Goal: Information Seeking & Learning: Learn about a topic

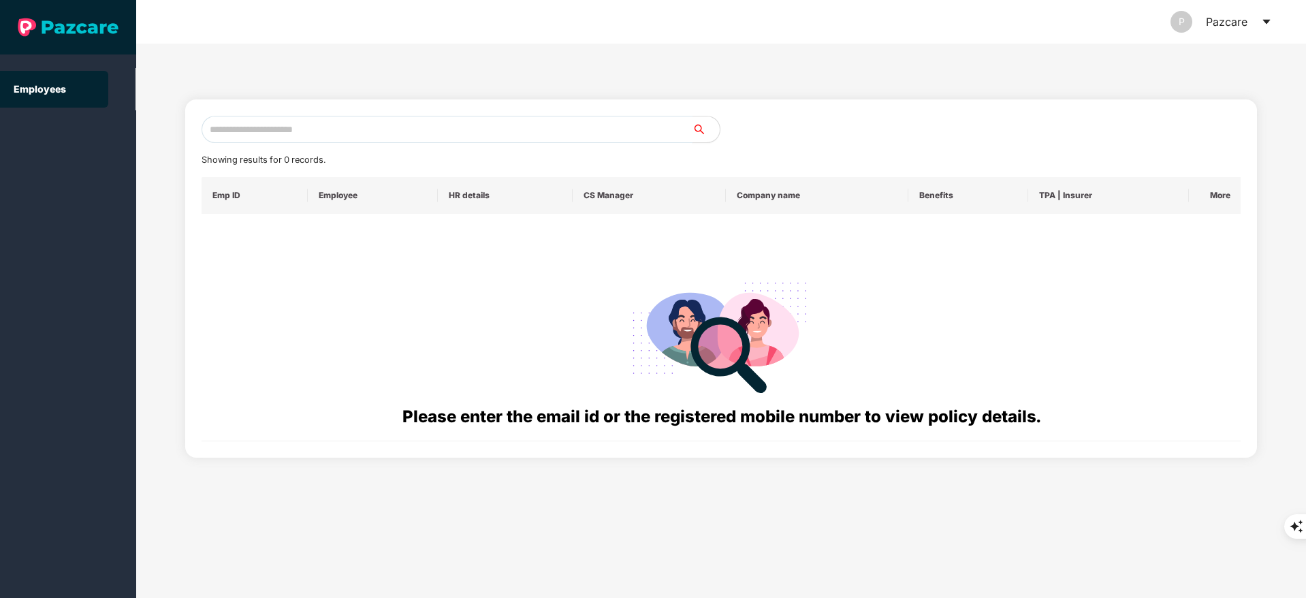
click at [229, 135] on input "text" at bounding box center [447, 129] width 491 height 27
paste input "**********"
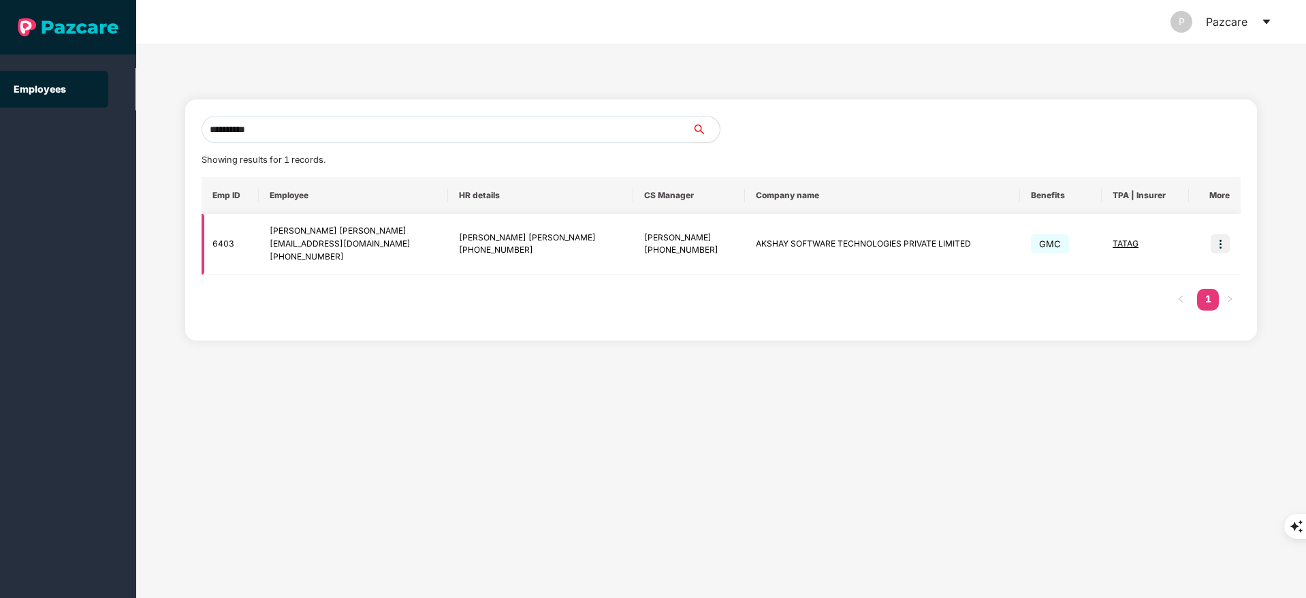
type input "**********"
click at [1219, 244] on img at bounding box center [1219, 243] width 19 height 19
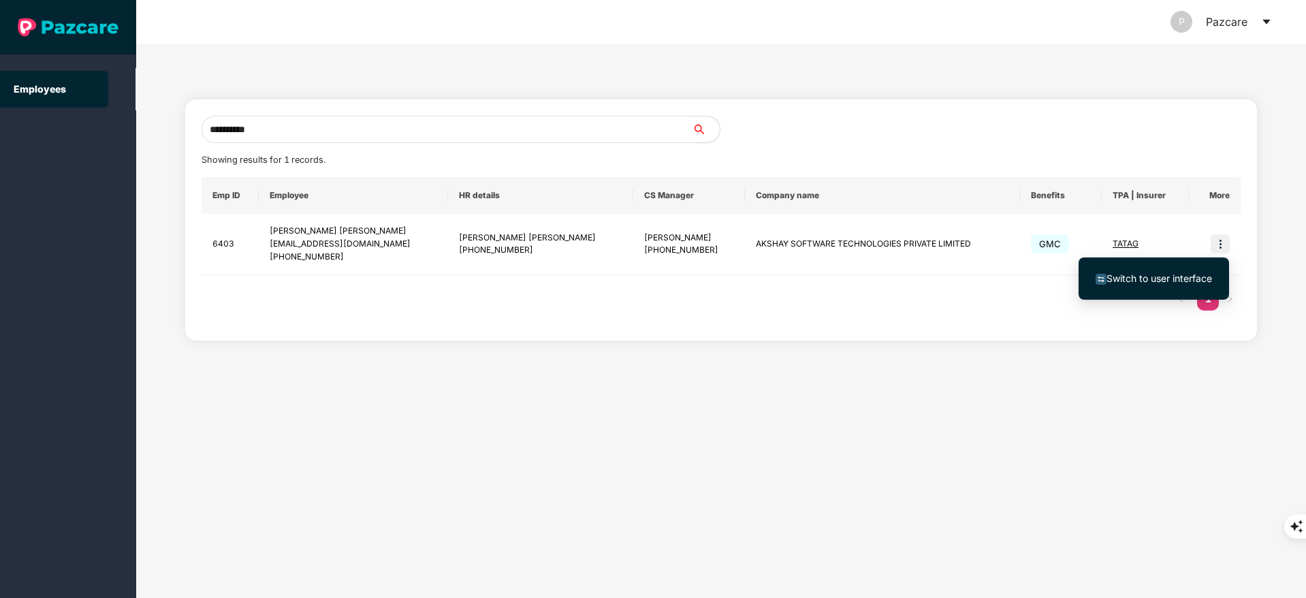
click at [1180, 276] on span "Switch to user interface" at bounding box center [1159, 278] width 106 height 12
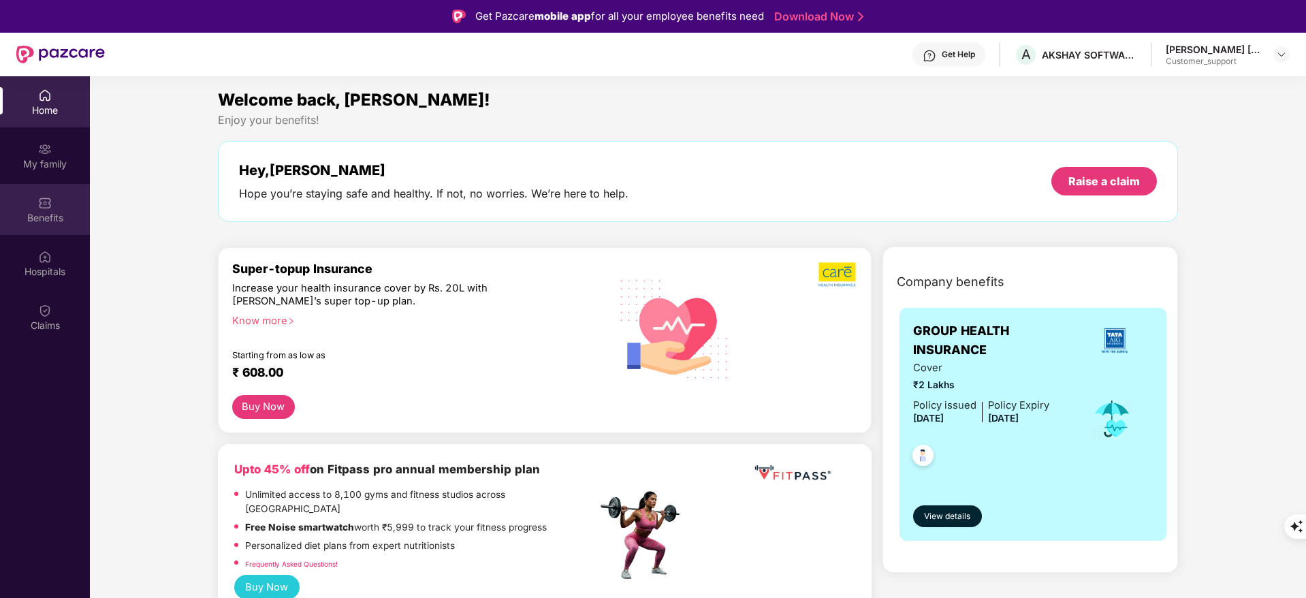
click at [30, 222] on div "Benefits" at bounding box center [45, 218] width 90 height 14
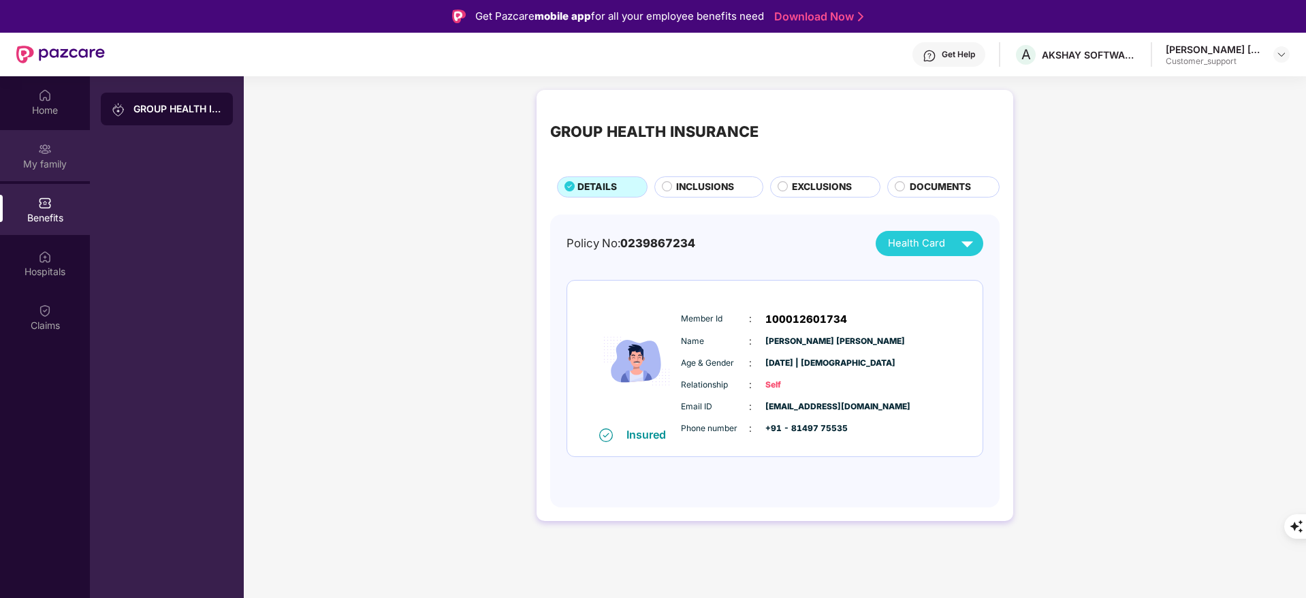
click at [76, 150] on div "My family" at bounding box center [45, 155] width 90 height 51
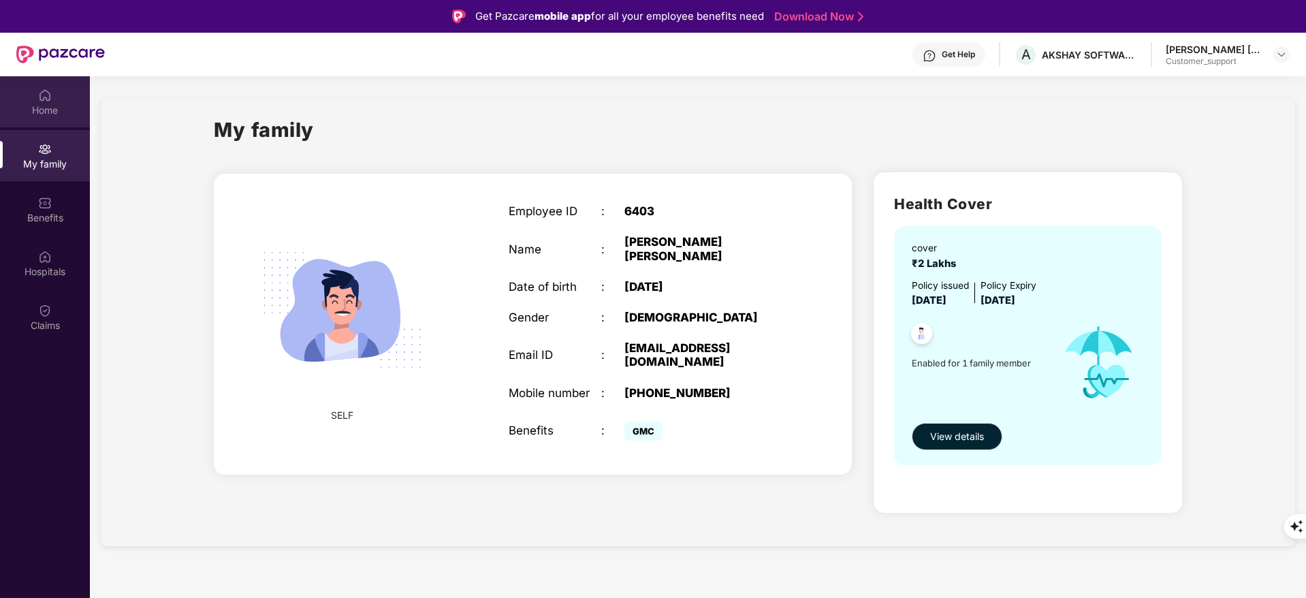
click at [57, 106] on div "Home" at bounding box center [45, 110] width 90 height 14
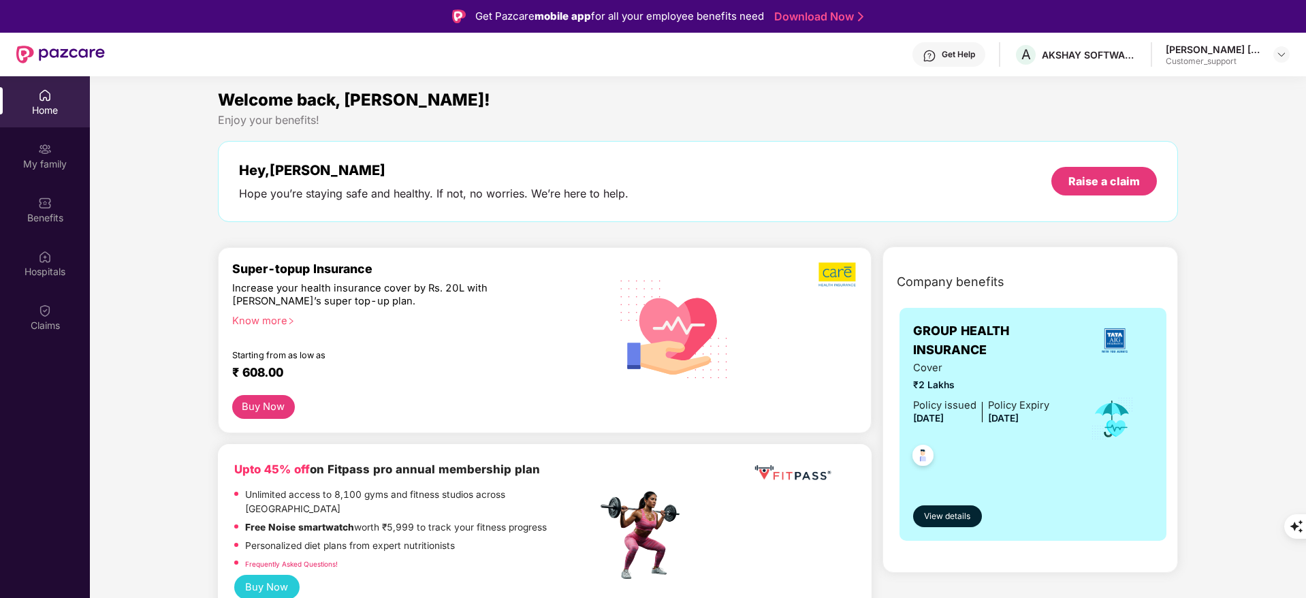
click at [269, 327] on div "Super-topup Insurance Increase your health insurance cover by Rs. 20L with [PER…" at bounding box center [414, 327] width 365 height 133
click at [262, 315] on div "Know more" at bounding box center [410, 320] width 357 height 10
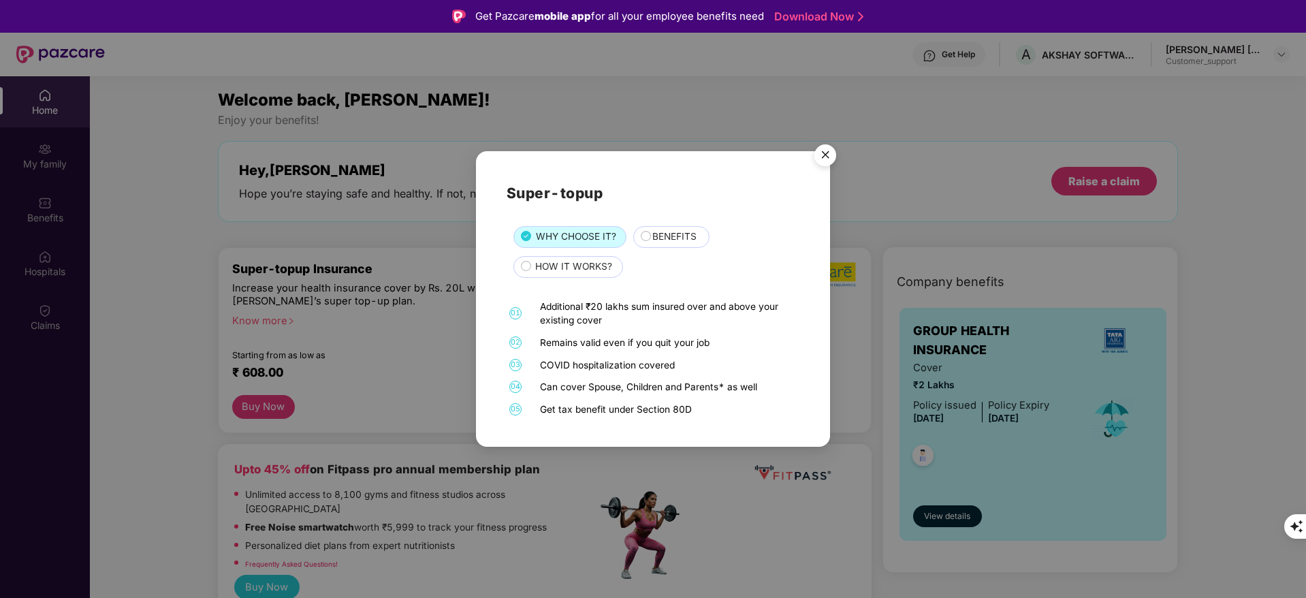
click at [681, 235] on span "BENEFITS" at bounding box center [674, 236] width 44 height 15
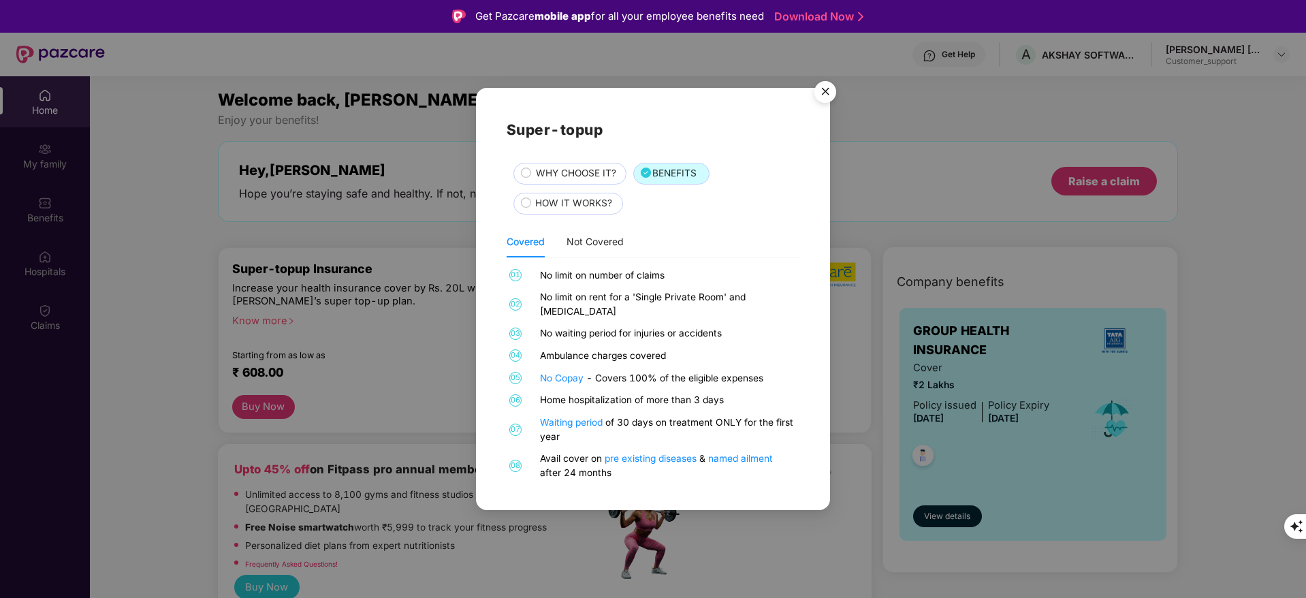
click at [826, 99] on img "Close" at bounding box center [825, 94] width 38 height 38
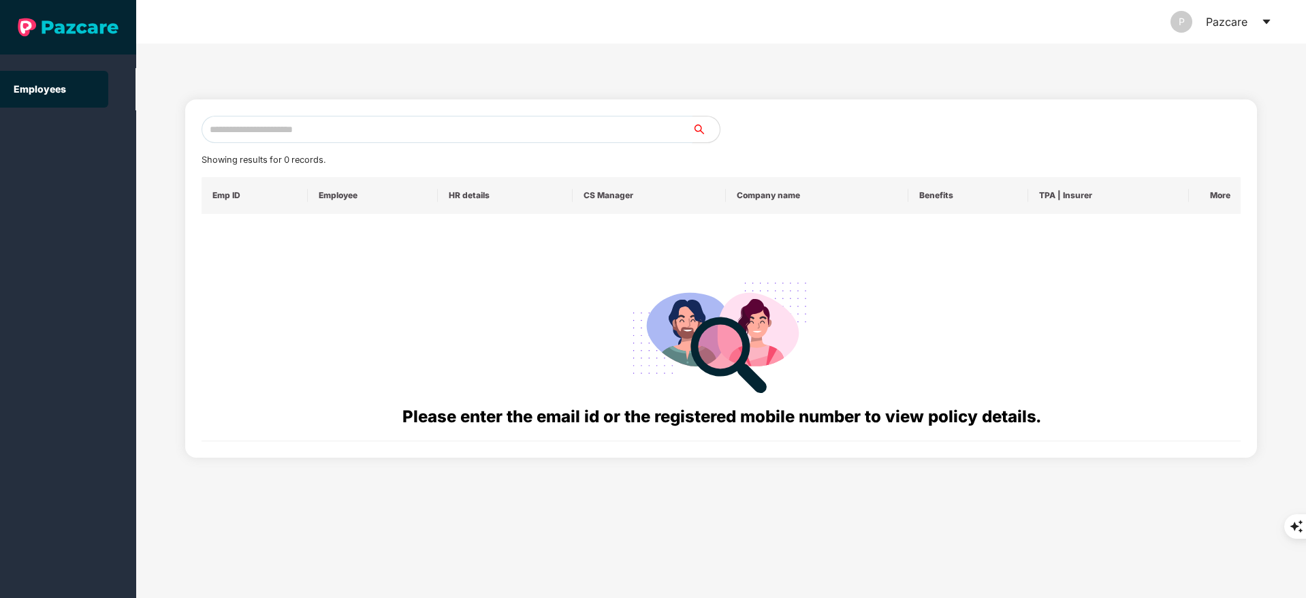
click at [296, 134] on input "text" at bounding box center [447, 129] width 491 height 27
paste input "**********"
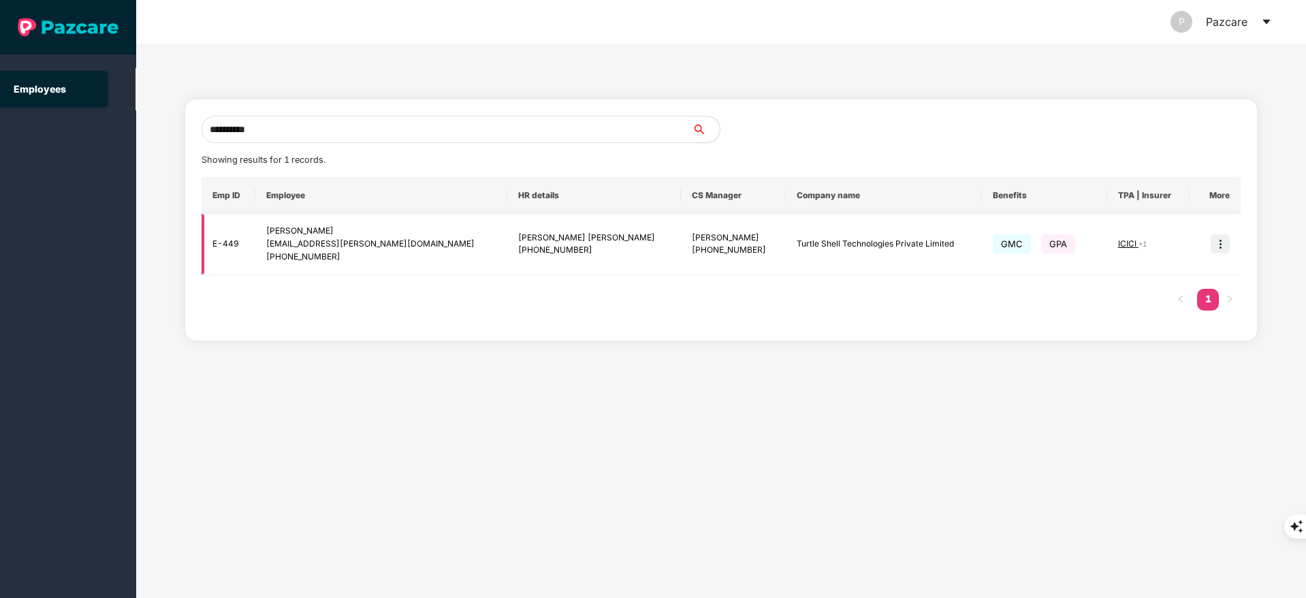
type input "**********"
click at [1213, 239] on img at bounding box center [1219, 243] width 19 height 19
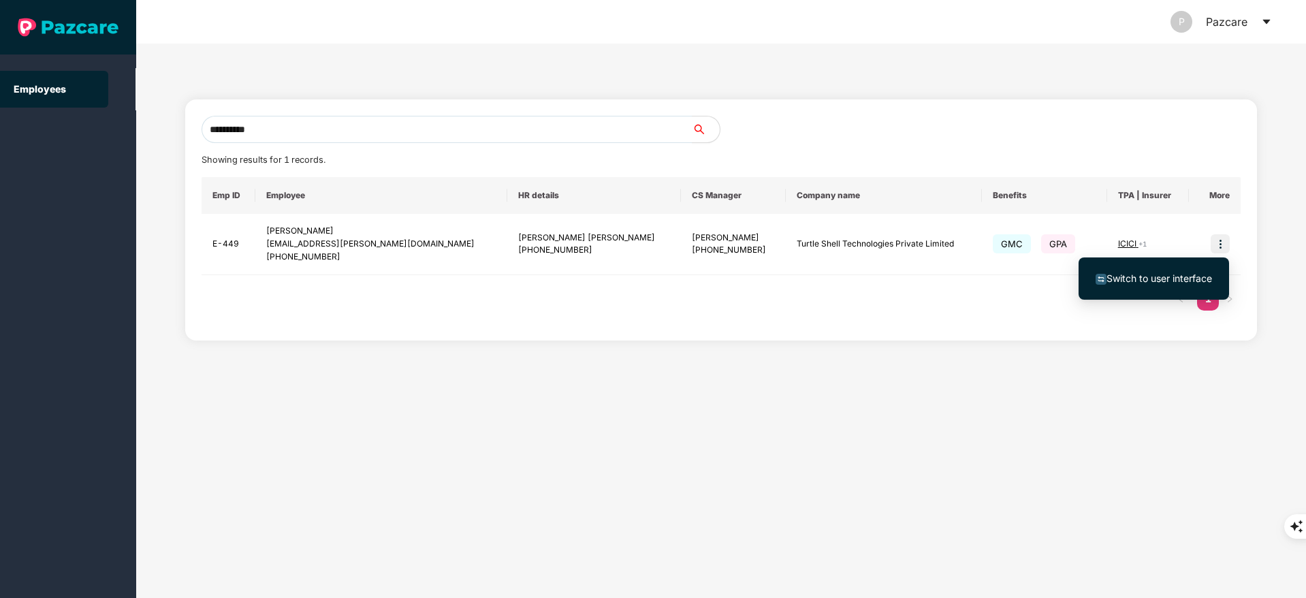
click at [1142, 281] on span "Switch to user interface" at bounding box center [1159, 278] width 106 height 12
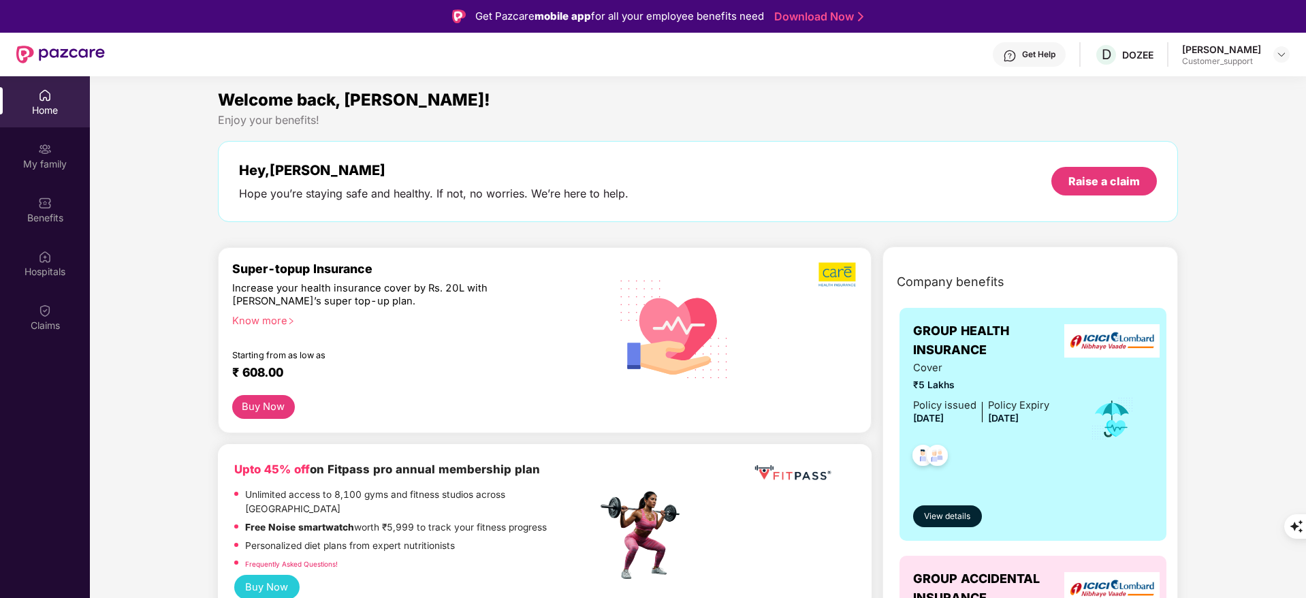
click at [44, 235] on div "Home My family Benefits Hospitals Claims" at bounding box center [45, 210] width 90 height 269
click at [57, 214] on div "Benefits" at bounding box center [45, 218] width 90 height 14
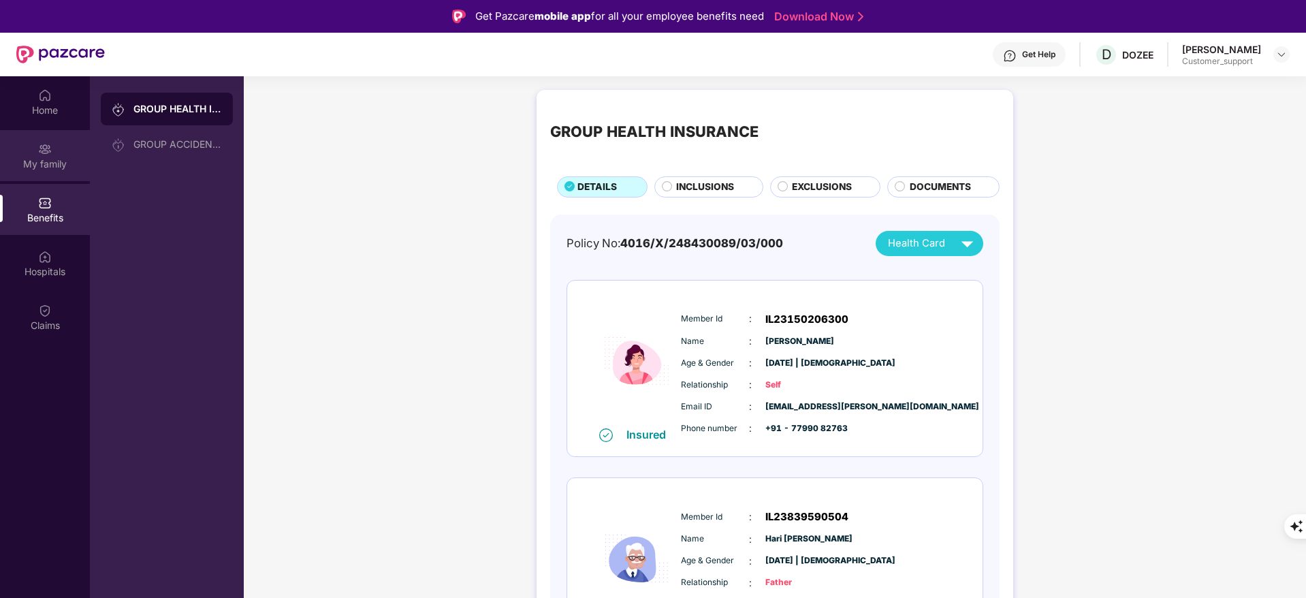
click at [43, 155] on img at bounding box center [45, 149] width 14 height 14
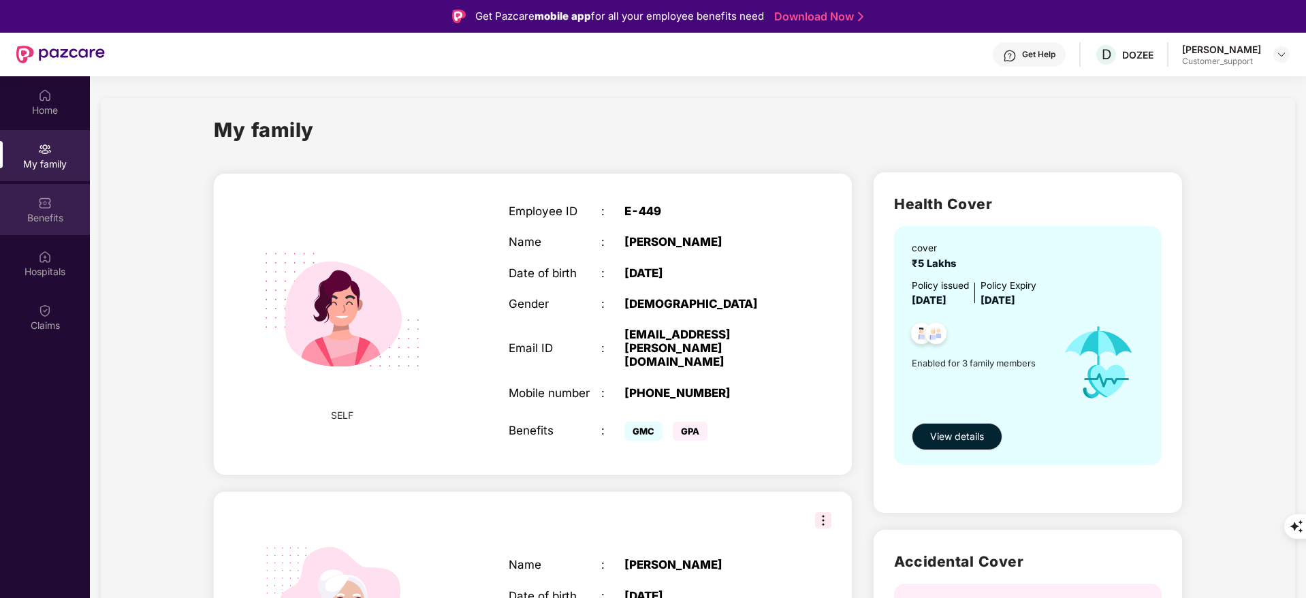
click at [41, 201] on img at bounding box center [45, 203] width 14 height 14
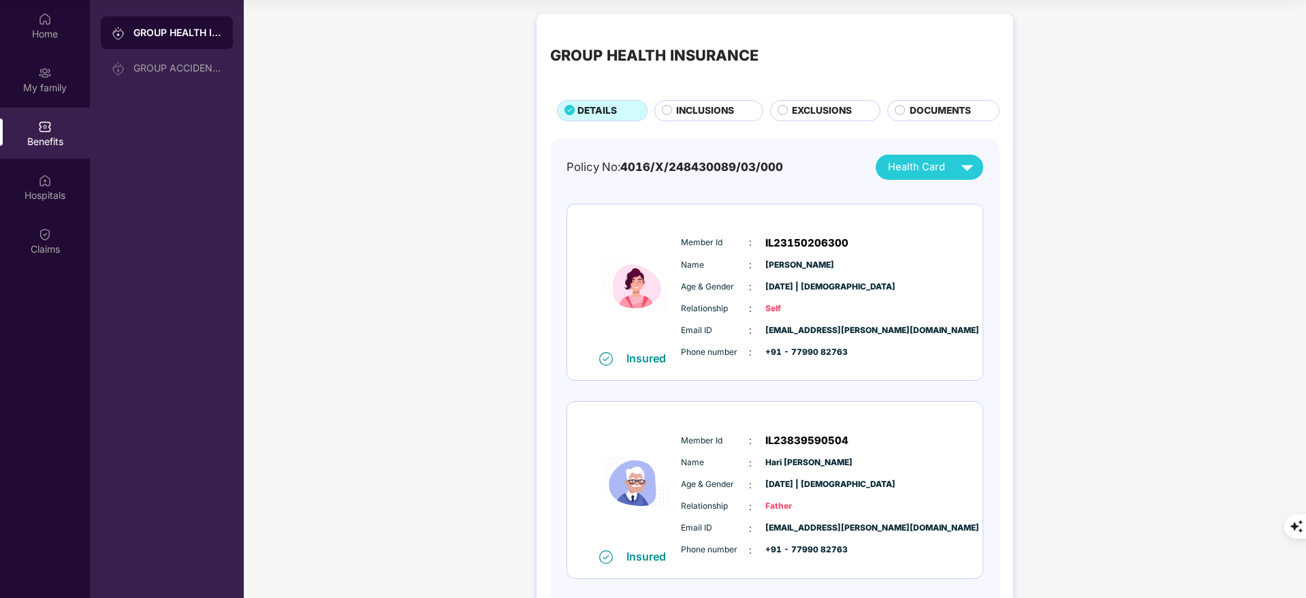
click at [708, 99] on div "GROUP HEALTH INSURANCE DETAILS INCLUSIONS EXCLUSIONS DOCUMENTS" at bounding box center [774, 74] width 449 height 94
click at [705, 111] on span "INCLUSIONS" at bounding box center [705, 110] width 58 height 15
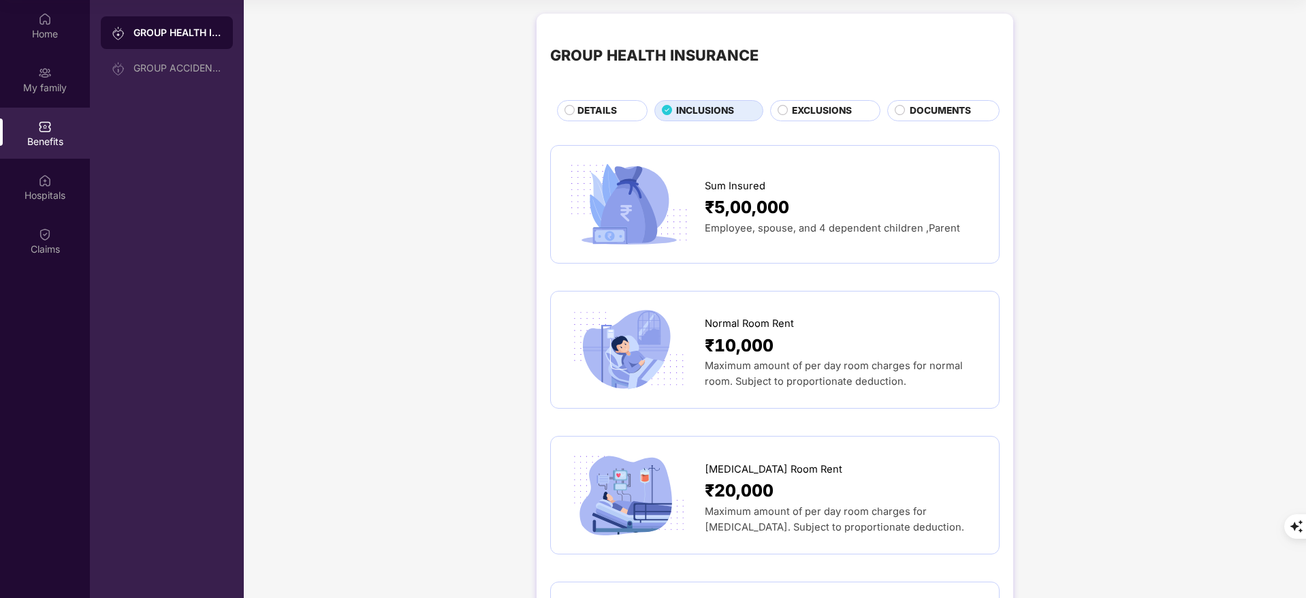
click at [596, 106] on span "DETAILS" at bounding box center [596, 110] width 39 height 15
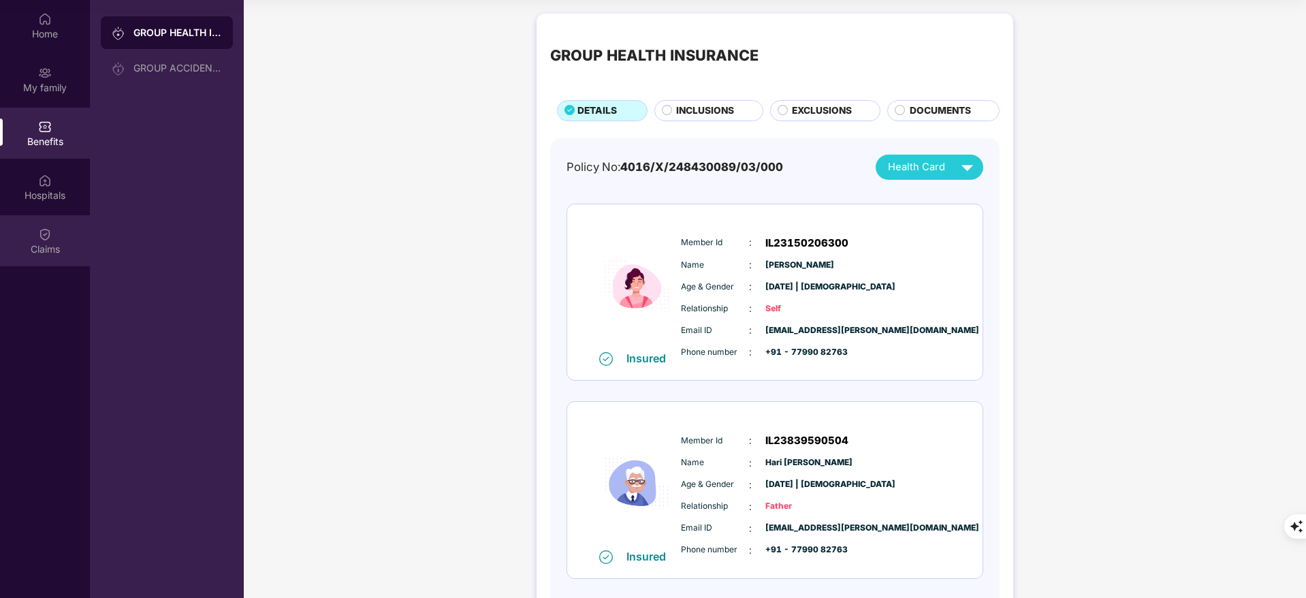
click at [52, 237] on div "Claims" at bounding box center [45, 240] width 90 height 51
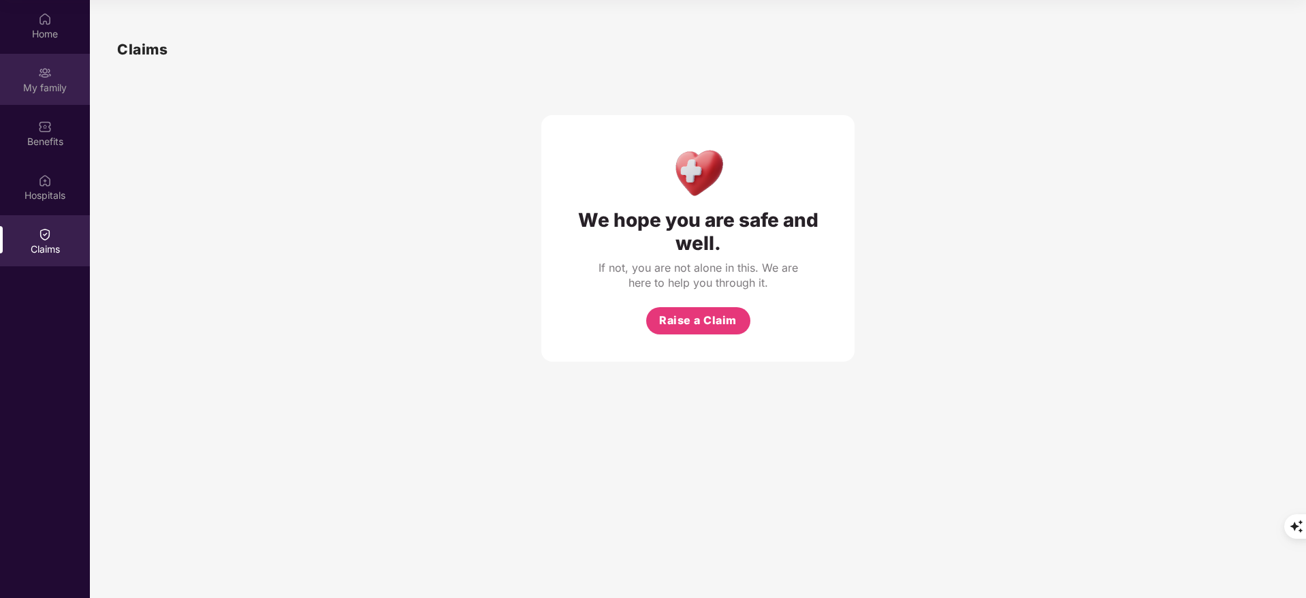
click at [54, 96] on div "My family" at bounding box center [45, 79] width 90 height 51
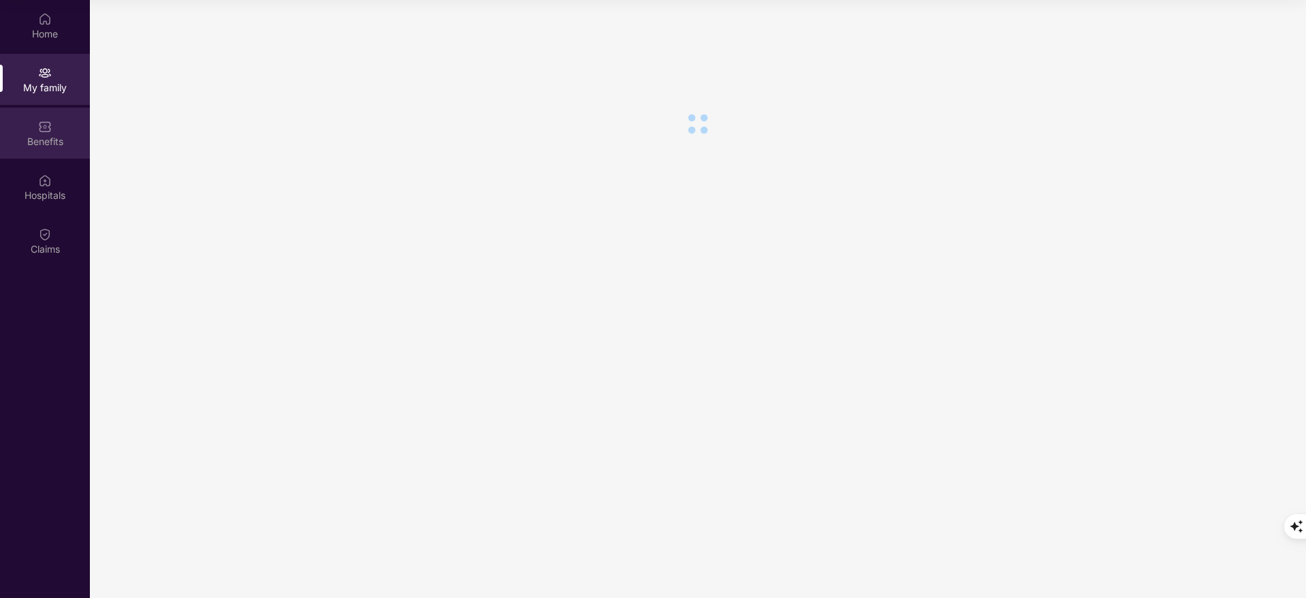
click at [44, 157] on div "Benefits" at bounding box center [45, 133] width 90 height 51
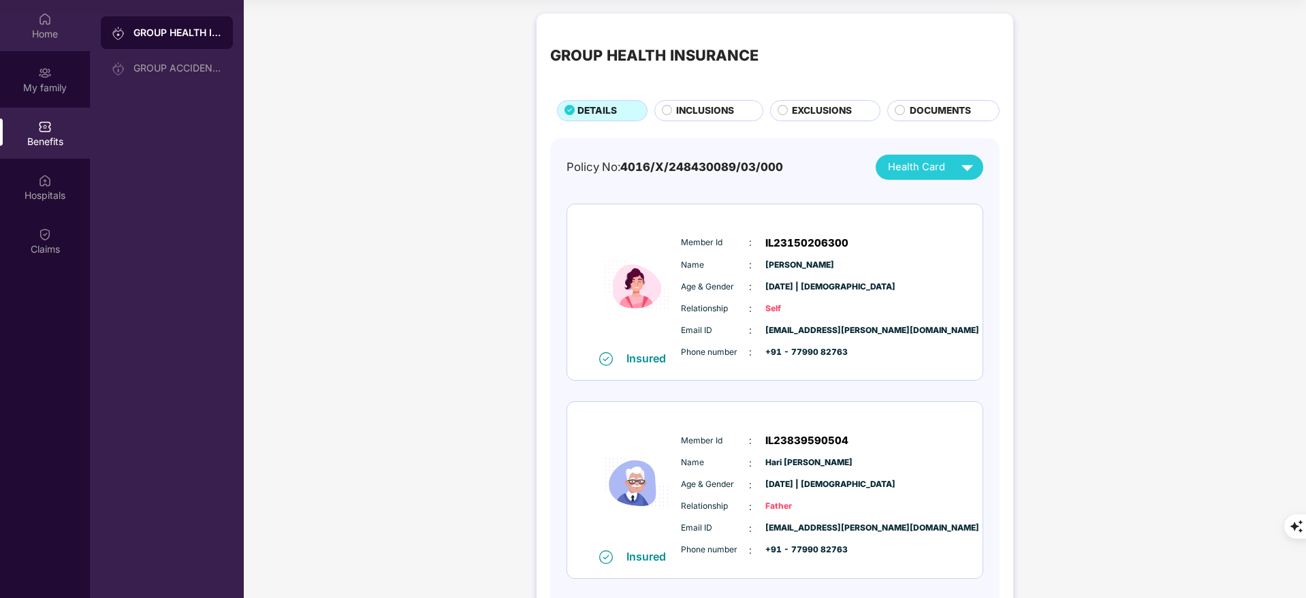
click at [79, 35] on div "Home" at bounding box center [45, 34] width 90 height 14
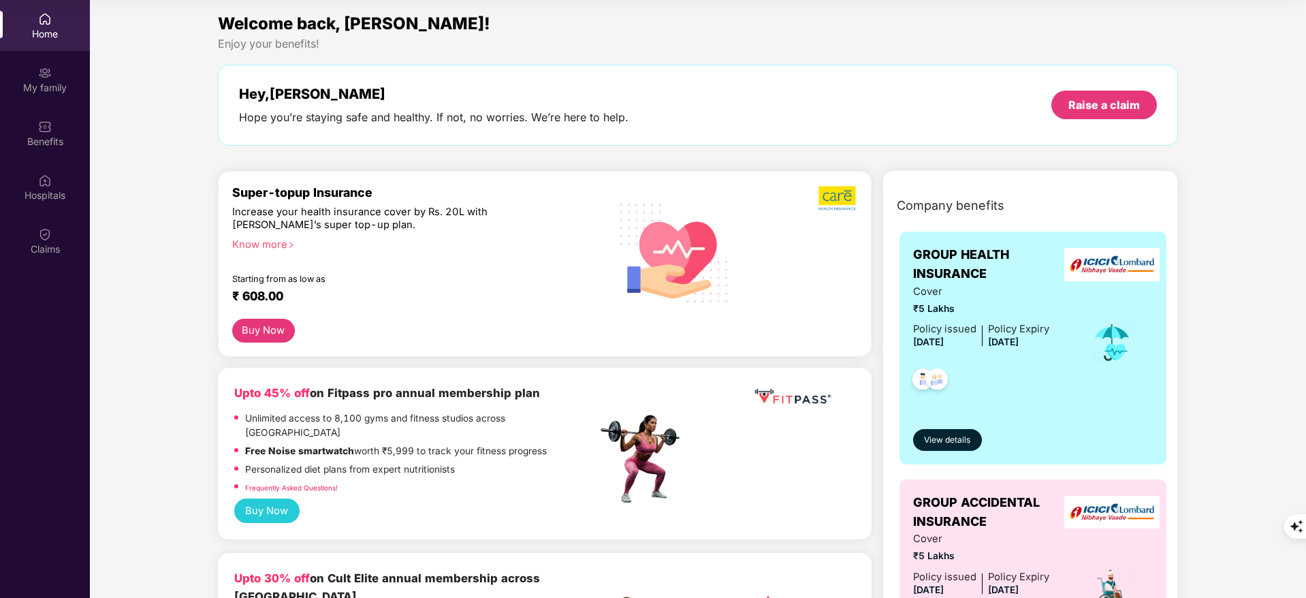
click at [270, 246] on div "Know more" at bounding box center [410, 243] width 357 height 10
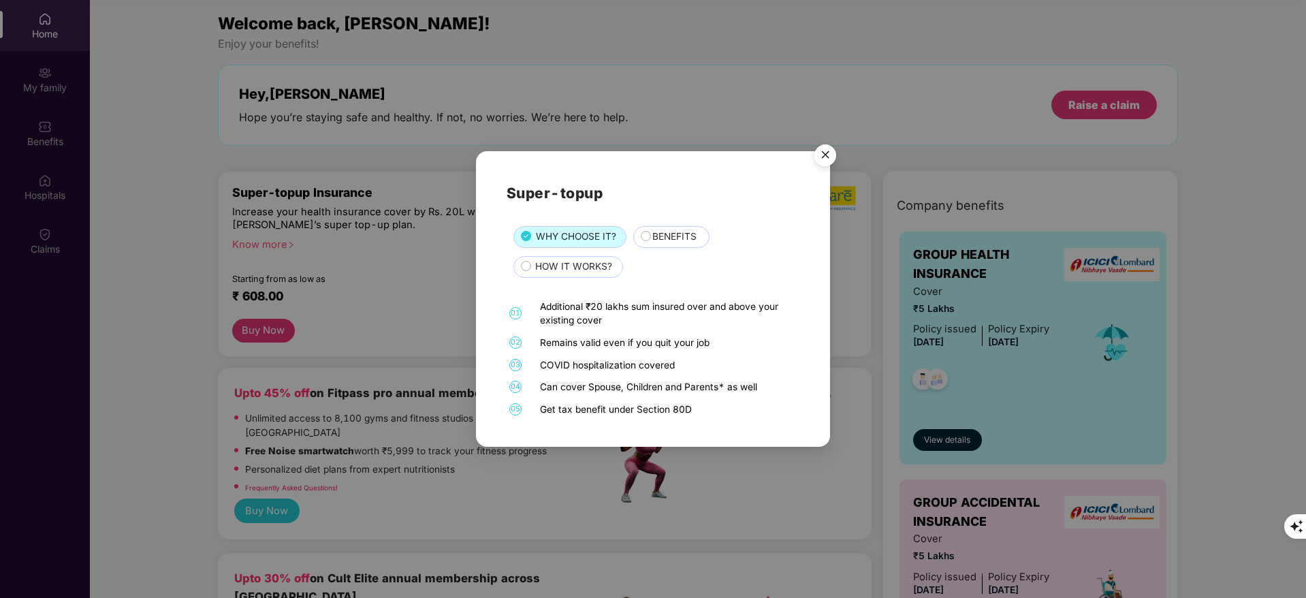
click at [689, 239] on span "BENEFITS" at bounding box center [674, 236] width 44 height 15
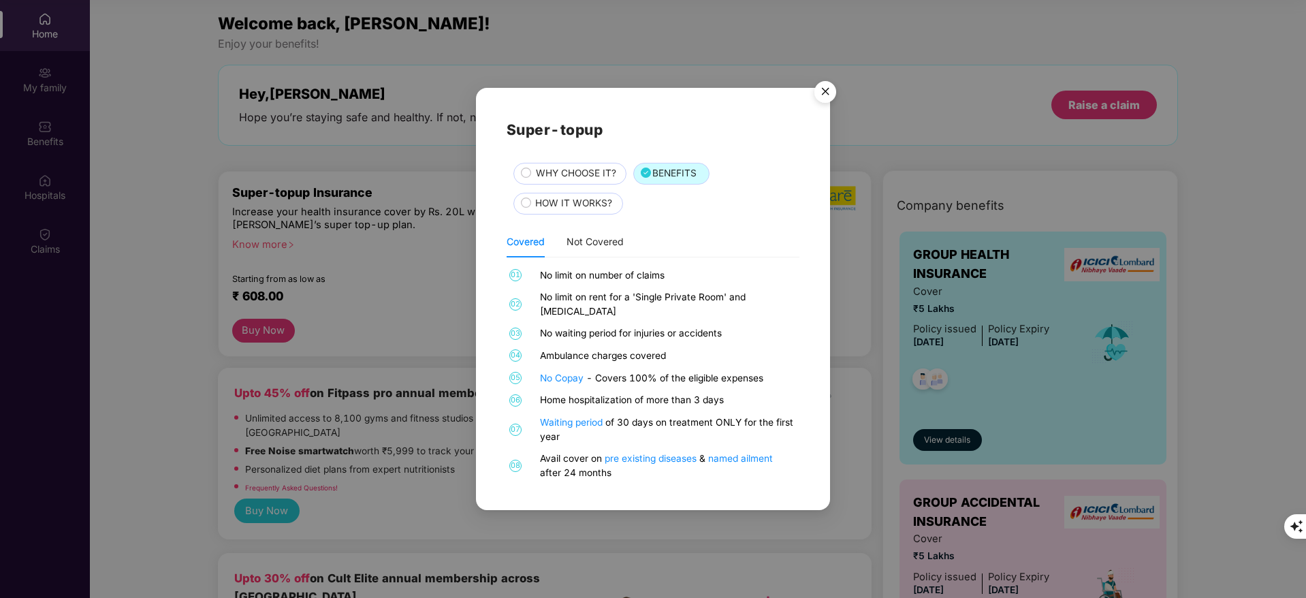
click at [548, 204] on span "HOW IT WORKS?" at bounding box center [573, 203] width 77 height 15
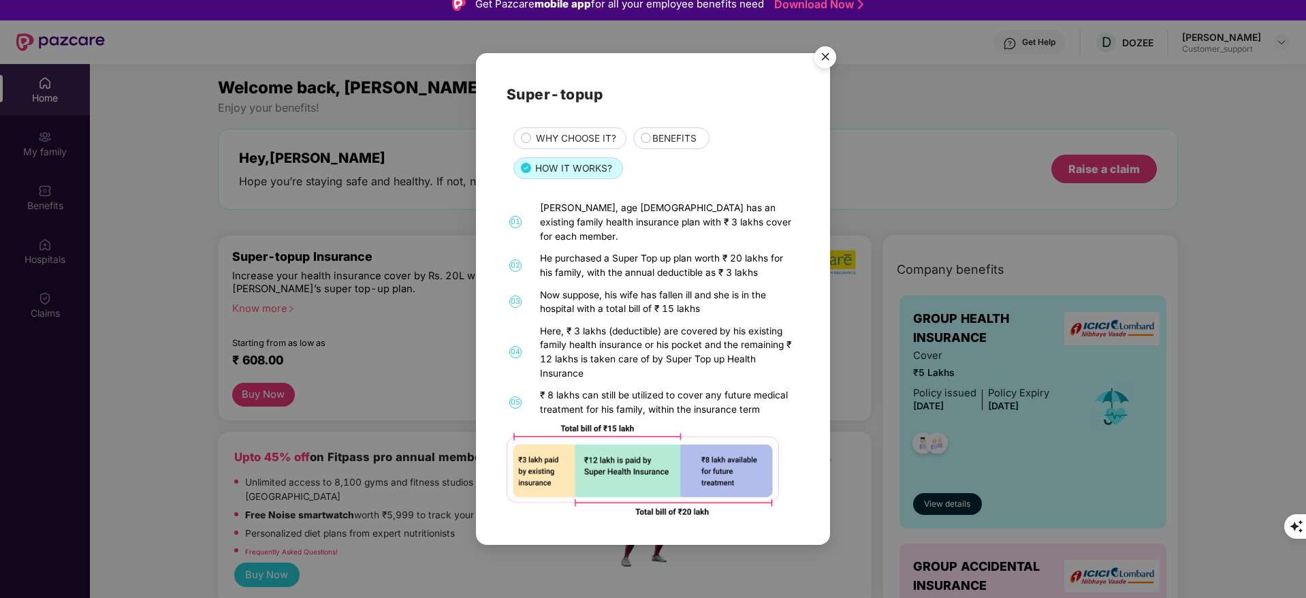
scroll to position [27, 0]
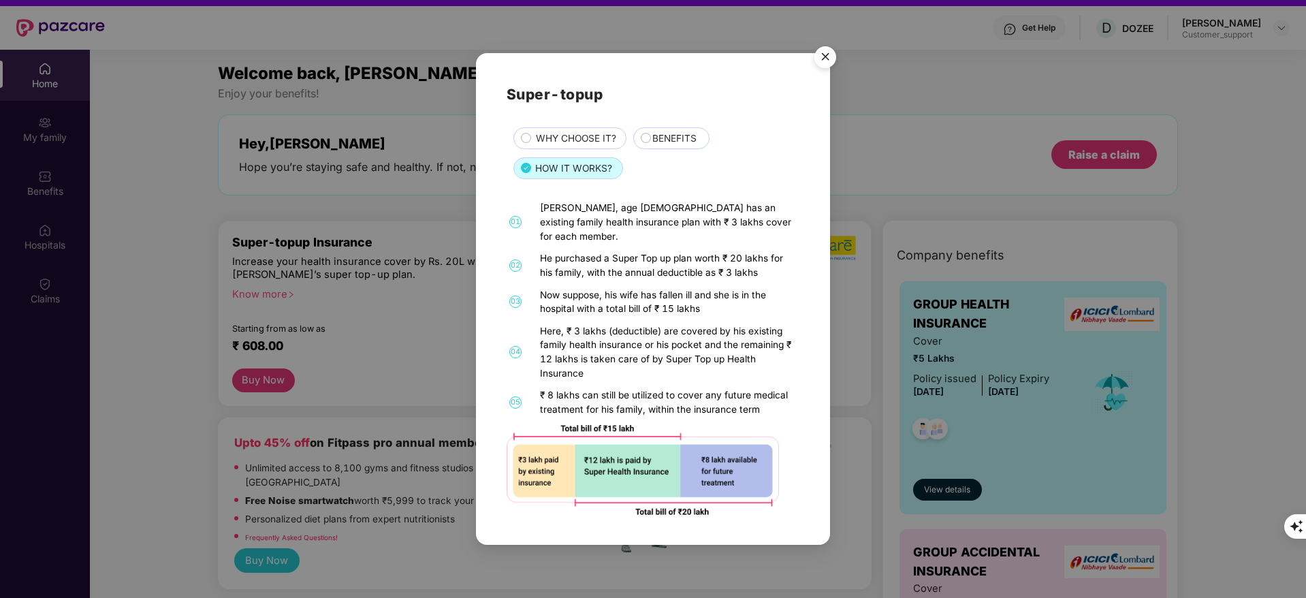
click at [658, 143] on span "BENEFITS" at bounding box center [674, 138] width 44 height 15
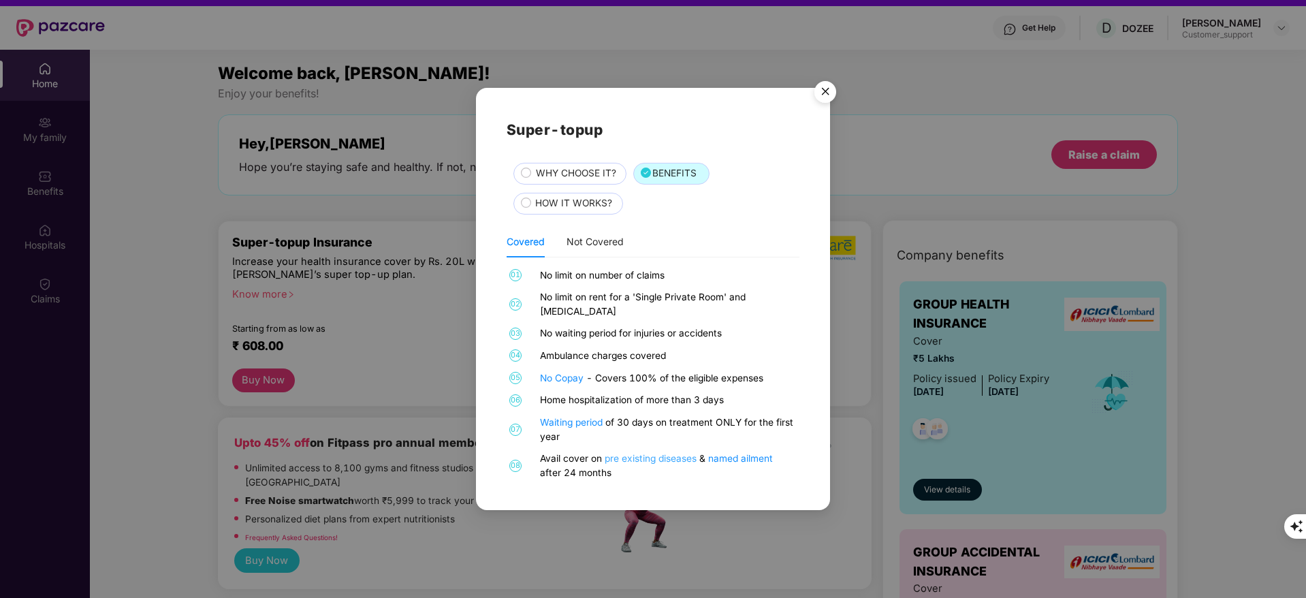
click at [669, 454] on link "pre existing diseases" at bounding box center [652, 458] width 95 height 11
click at [822, 95] on img "Close" at bounding box center [825, 94] width 38 height 38
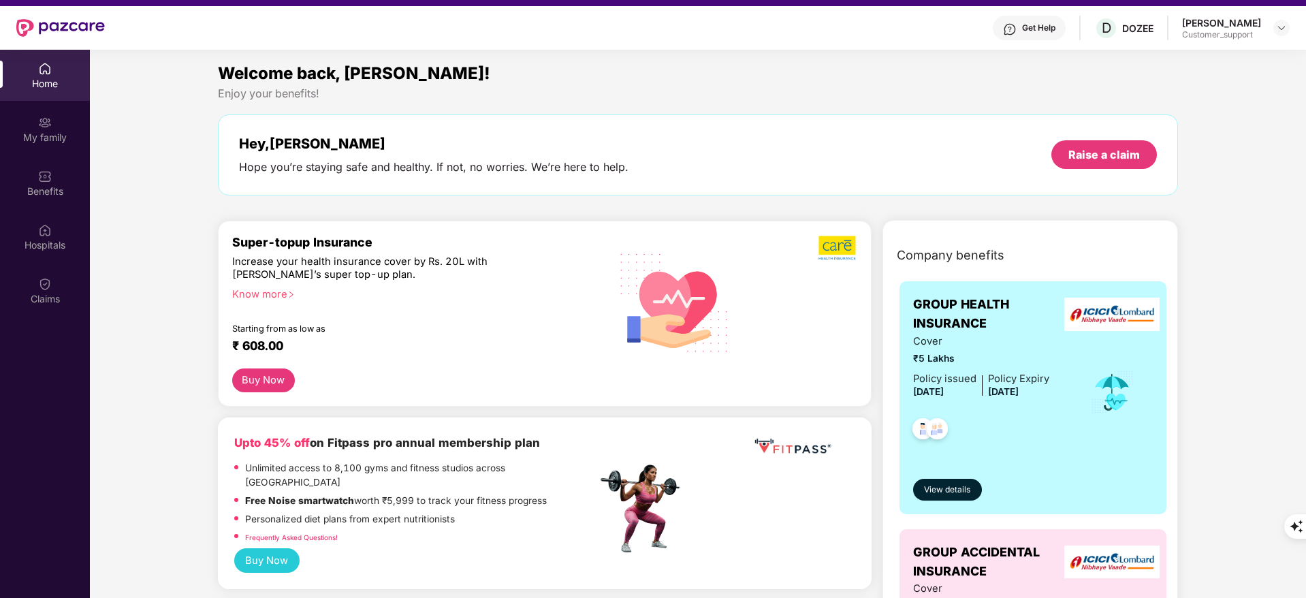
scroll to position [0, 0]
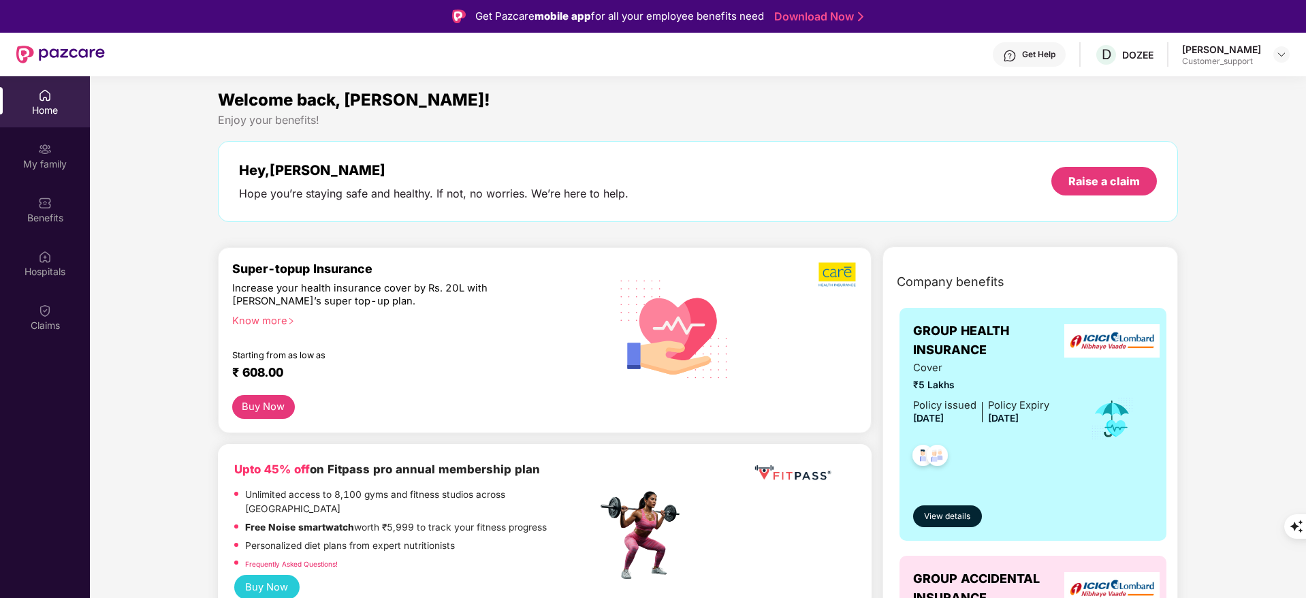
click at [1005, 46] on div "Get Help" at bounding box center [1029, 54] width 73 height 25
click at [775, 122] on div "Enjoy your benefits!" at bounding box center [698, 120] width 961 height 14
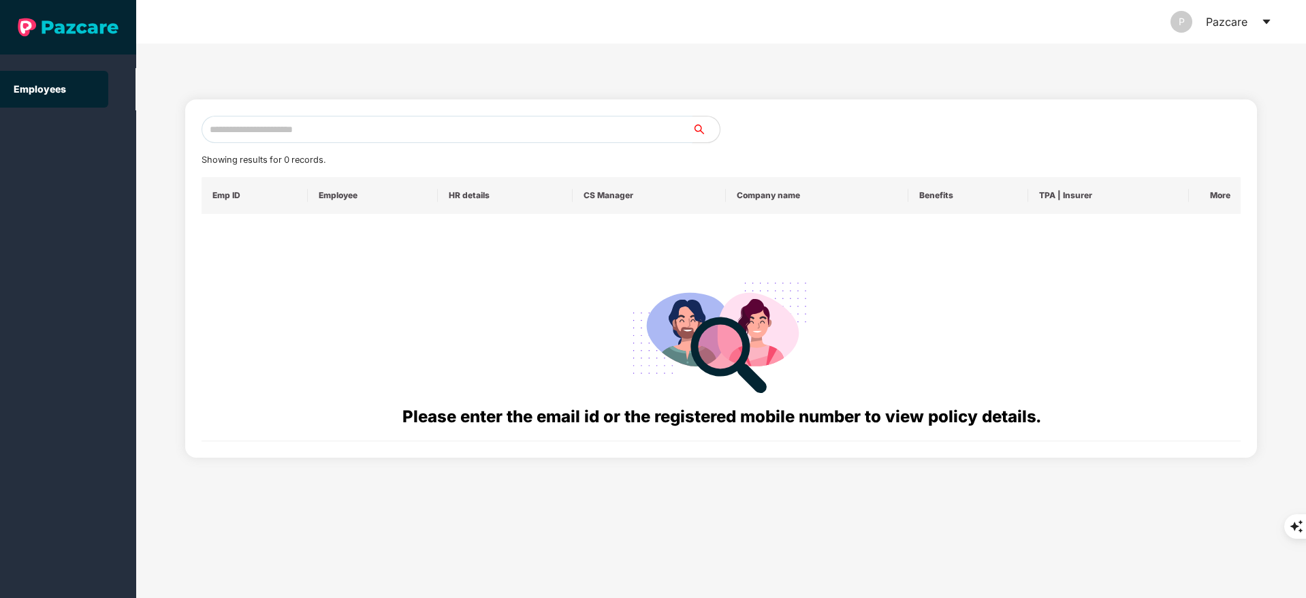
click at [280, 127] on input "text" at bounding box center [447, 129] width 491 height 27
paste input "**********"
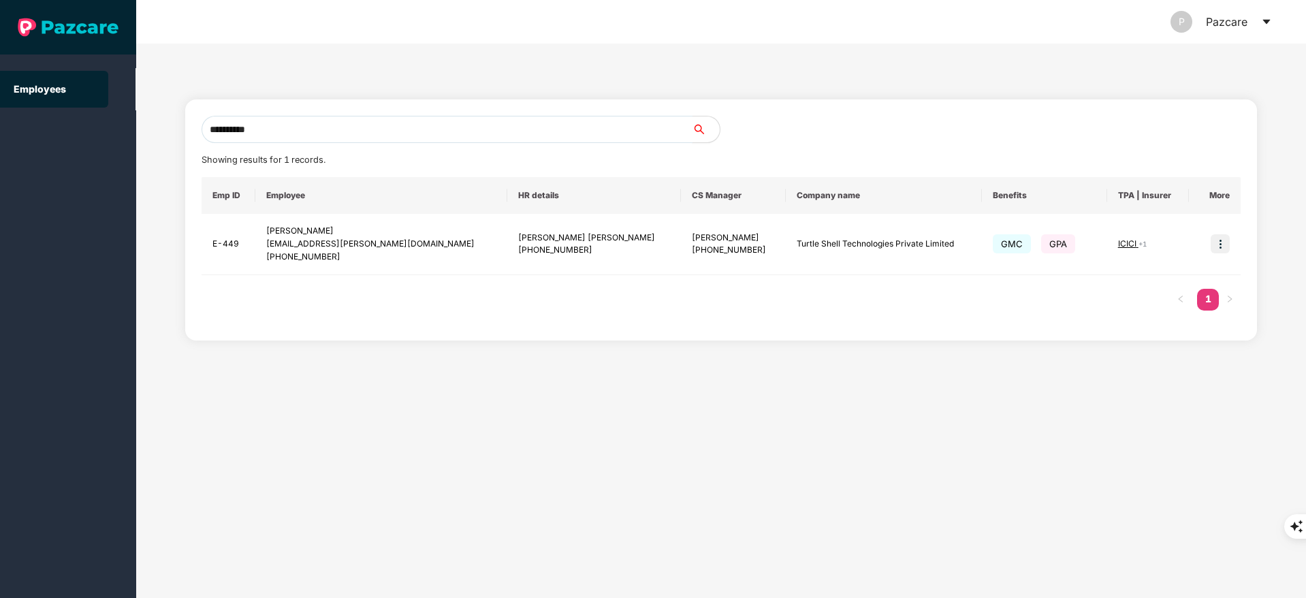
type input "**********"
